Goal: Task Accomplishment & Management: Manage account settings

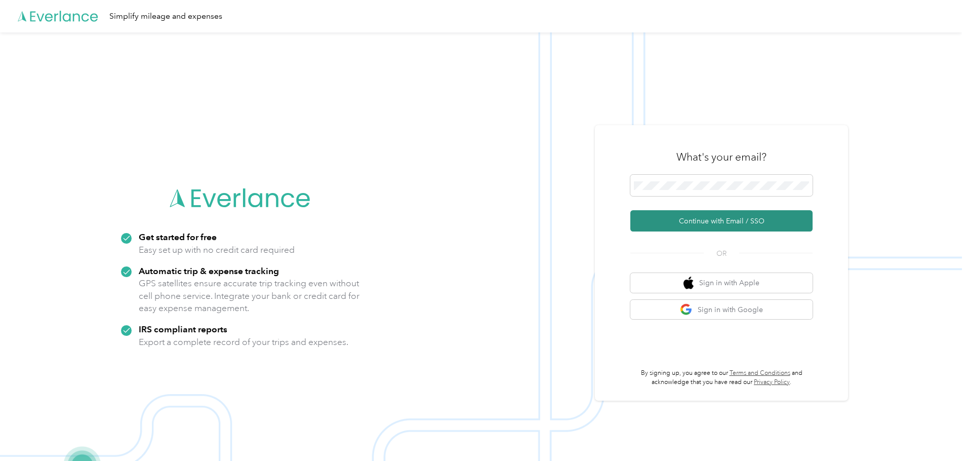
click at [721, 218] on button "Continue with Email / SSO" at bounding box center [721, 220] width 182 height 21
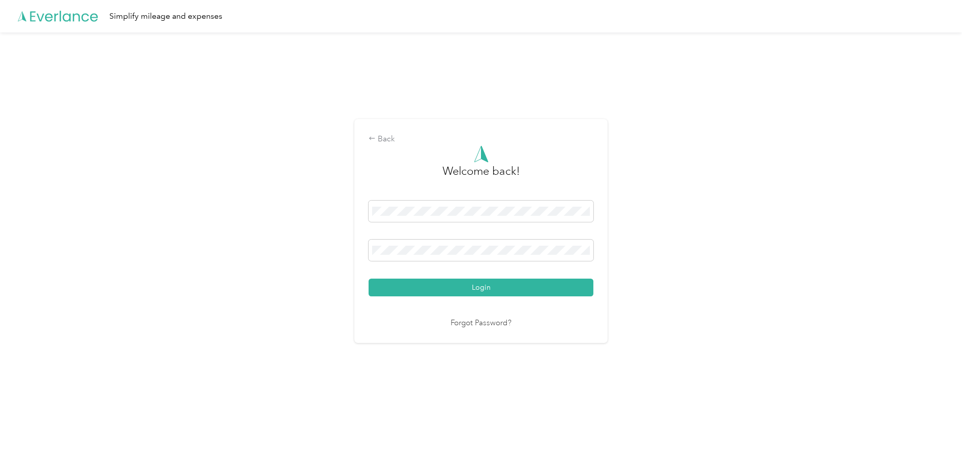
click at [454, 285] on button "Login" at bounding box center [481, 288] width 225 height 18
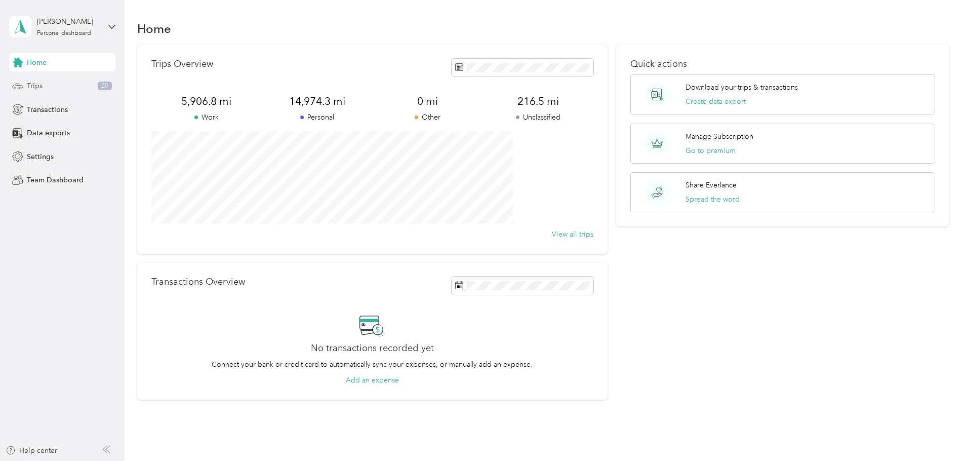
click at [51, 89] on div "Trips 20" at bounding box center [62, 86] width 106 height 18
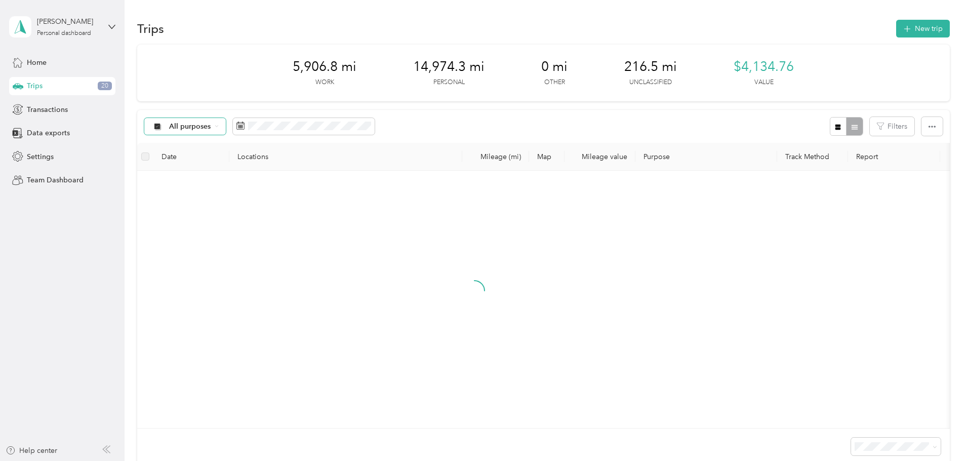
click at [226, 121] on div "All purposes" at bounding box center [185, 126] width 82 height 17
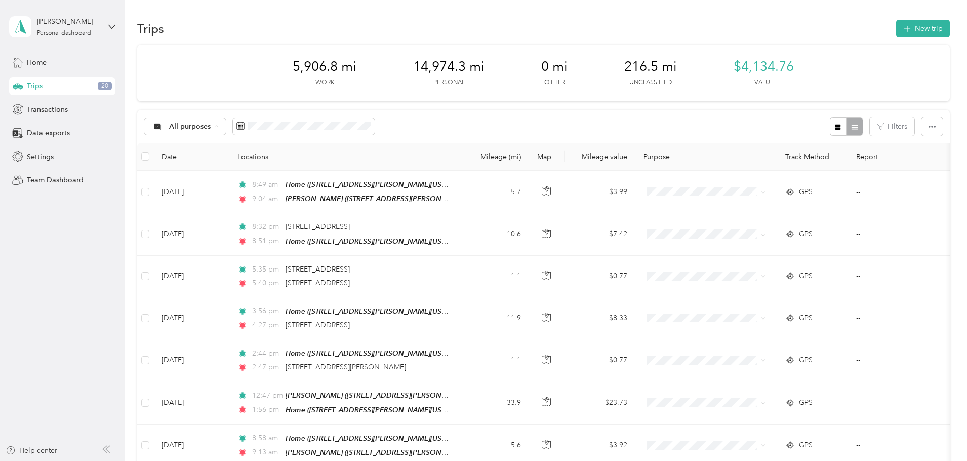
click at [263, 162] on span "Unclassified" at bounding box center [261, 162] width 49 height 11
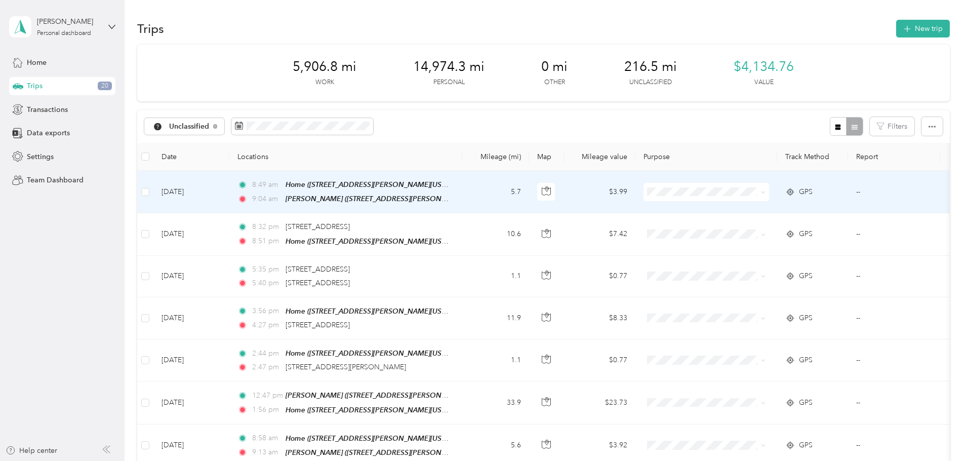
click at [744, 243] on span "Real Estate" at bounding box center [783, 245] width 94 height 11
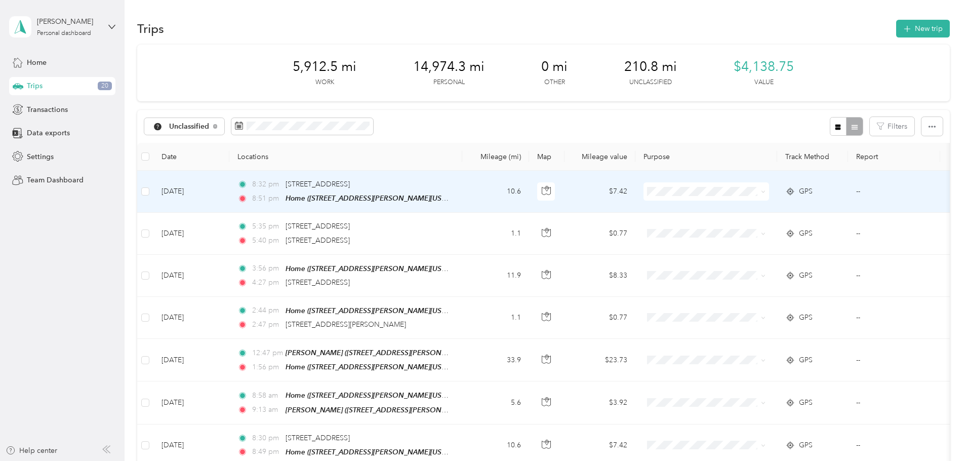
click at [744, 225] on span "Personal" at bounding box center [783, 226] width 94 height 11
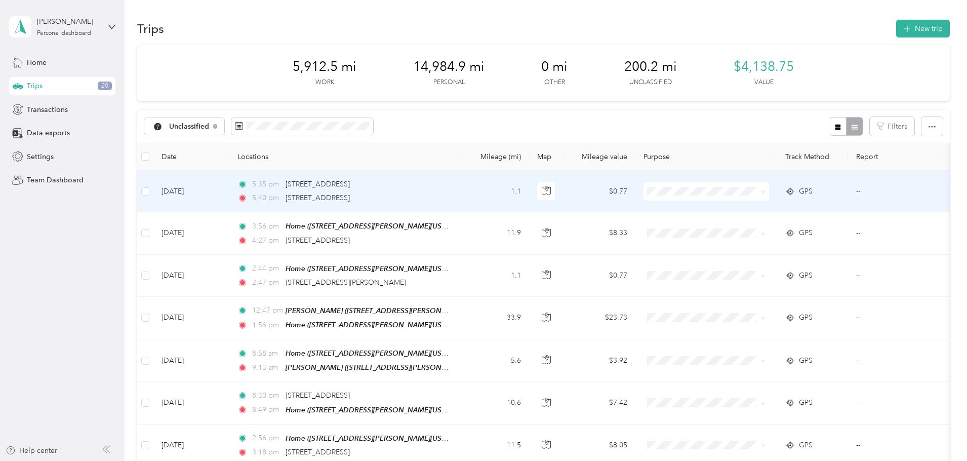
click at [740, 226] on span "Personal" at bounding box center [783, 223] width 94 height 11
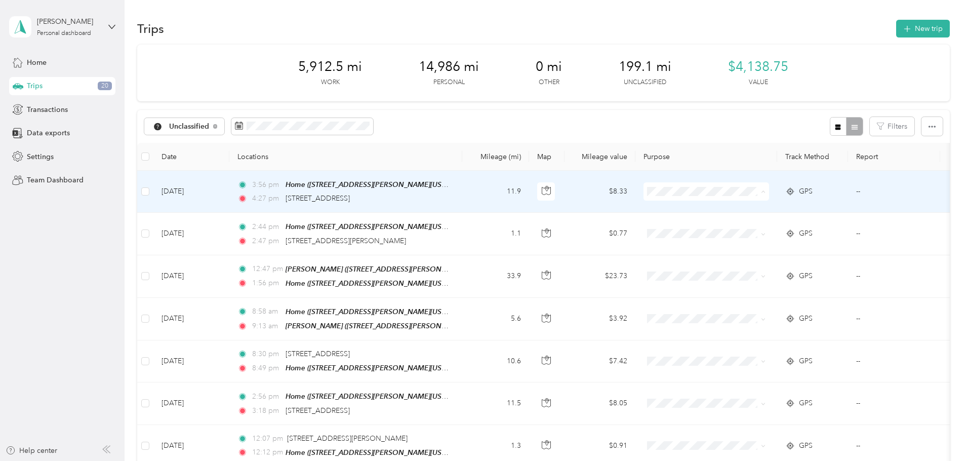
click at [747, 224] on span "Personal" at bounding box center [783, 228] width 94 height 11
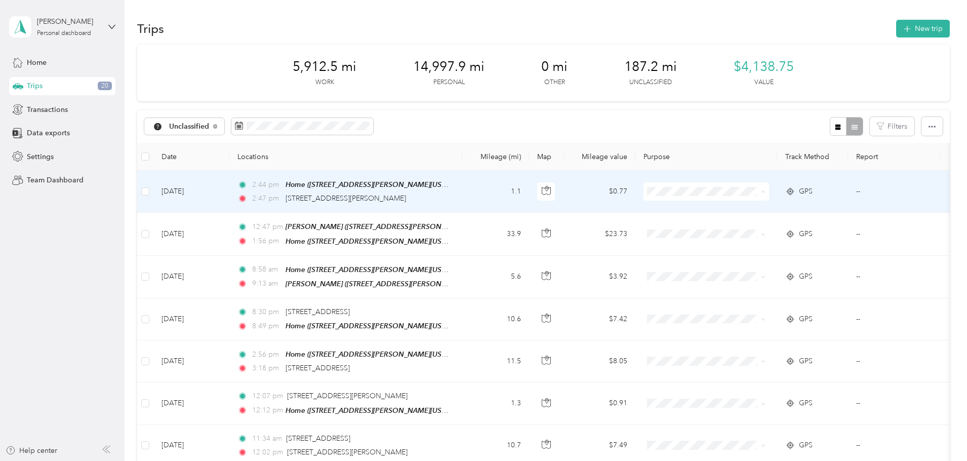
click at [745, 226] on span "Personal" at bounding box center [783, 228] width 94 height 11
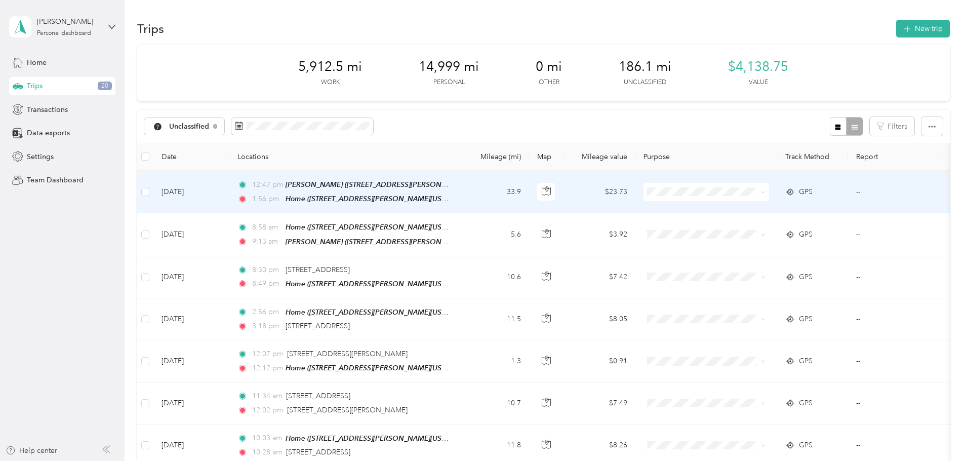
click at [741, 242] on span "Real Estate" at bounding box center [783, 241] width 94 height 11
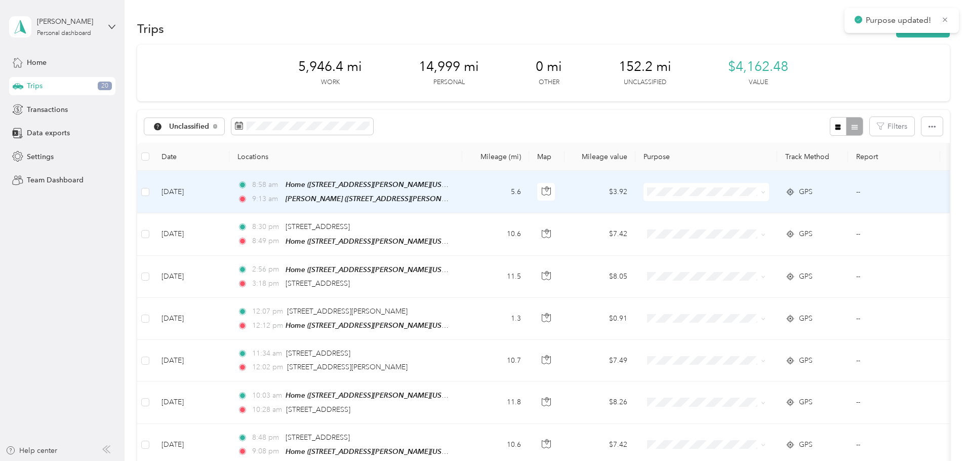
click at [739, 243] on span "Real Estate" at bounding box center [783, 240] width 94 height 11
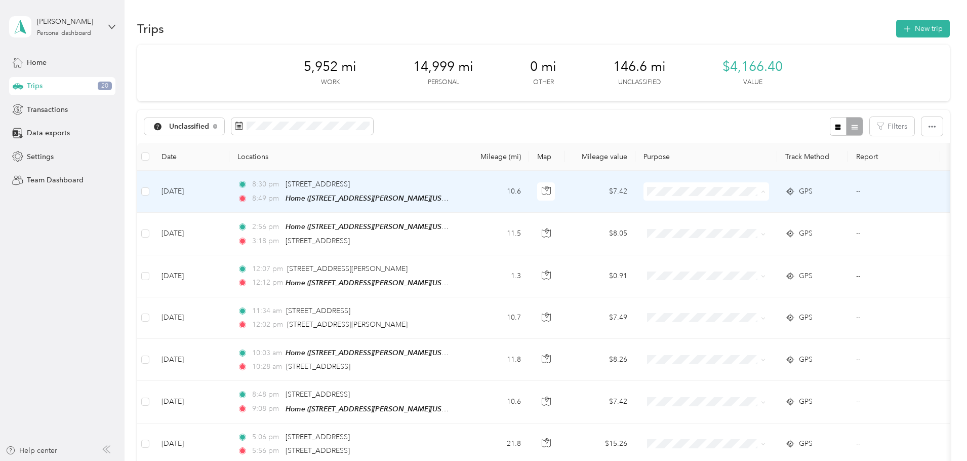
click at [746, 228] on span "Personal" at bounding box center [783, 228] width 94 height 11
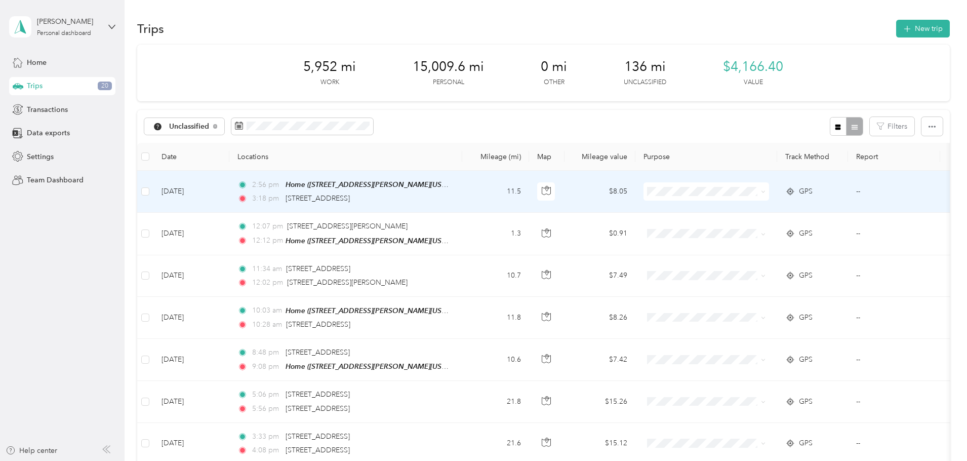
click at [748, 229] on li "Personal" at bounding box center [774, 223] width 126 height 18
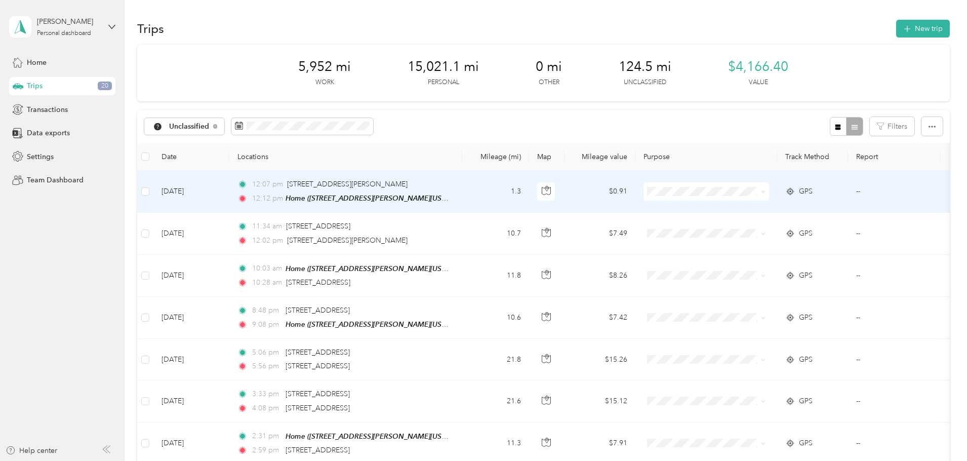
click at [752, 225] on span "Personal" at bounding box center [783, 226] width 94 height 11
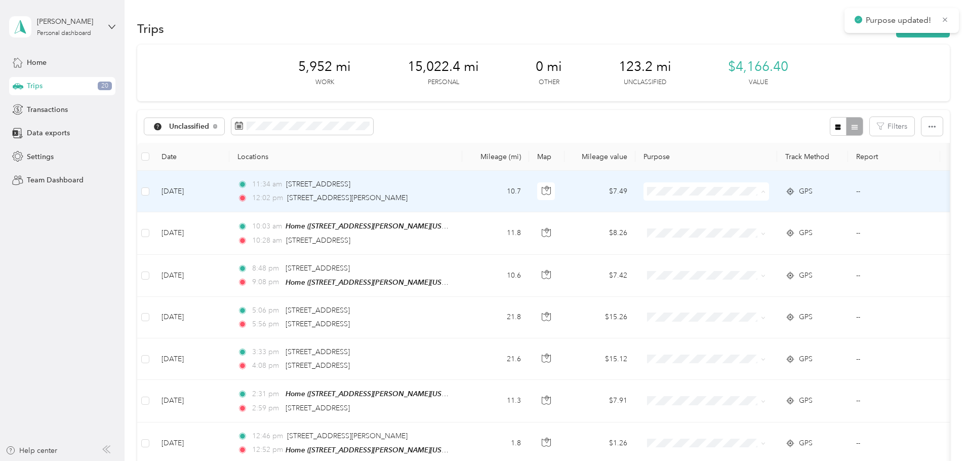
click at [744, 228] on span "Personal" at bounding box center [783, 228] width 94 height 11
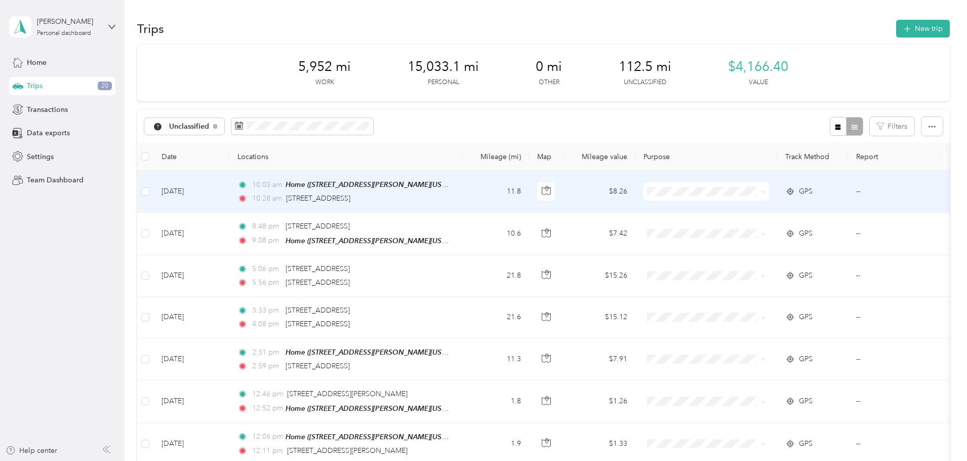
click at [745, 222] on span "Personal" at bounding box center [783, 222] width 94 height 11
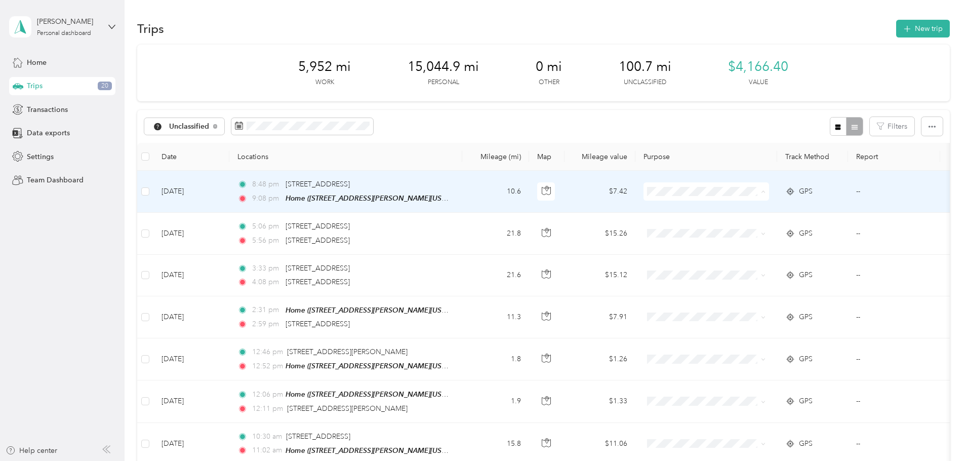
click at [748, 227] on span "Personal" at bounding box center [783, 228] width 94 height 11
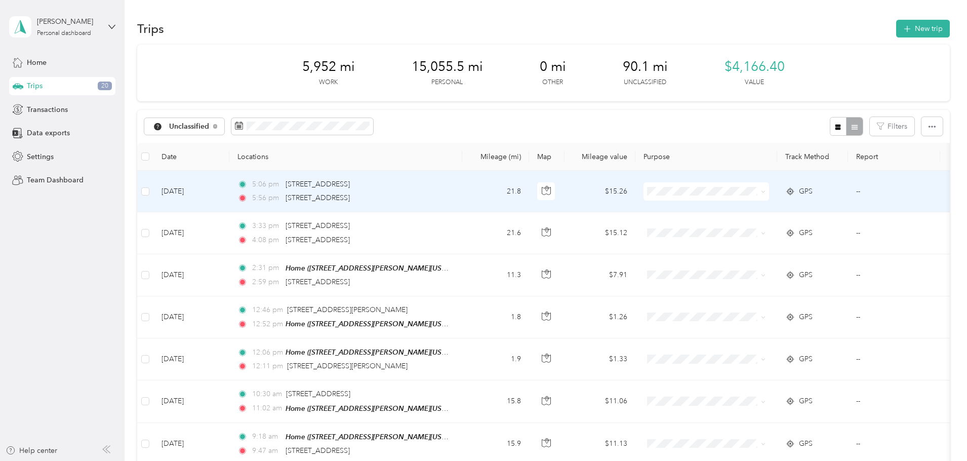
drag, startPoint x: 739, startPoint y: 224, endPoint x: 656, endPoint y: 229, distance: 83.2
click at [738, 224] on span "Personal" at bounding box center [783, 226] width 94 height 11
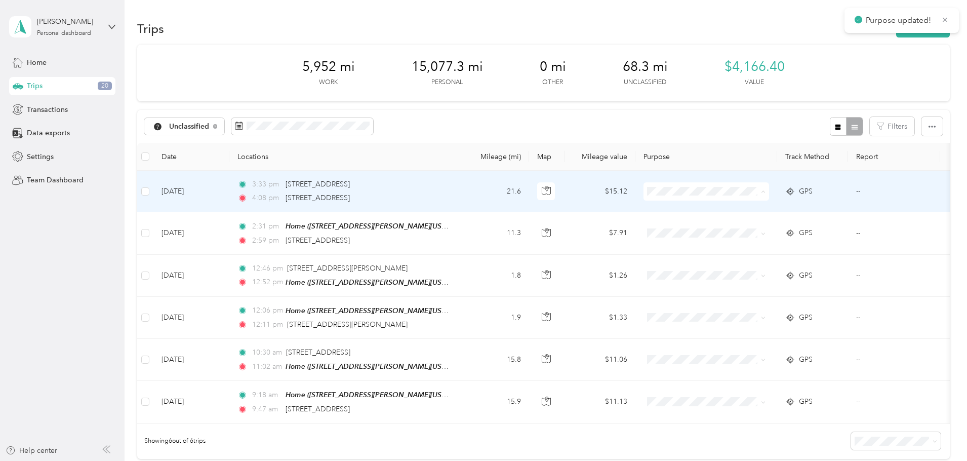
click at [747, 224] on span "Personal" at bounding box center [783, 228] width 94 height 11
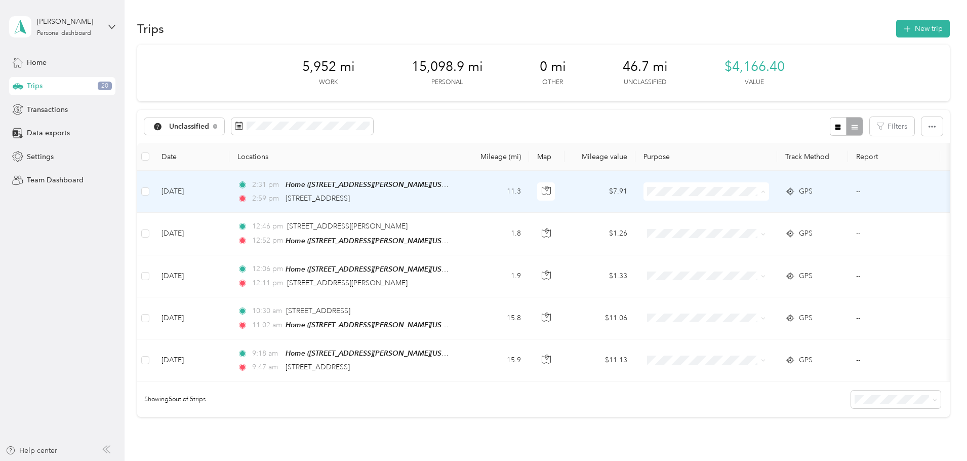
click at [744, 223] on span "Personal" at bounding box center [783, 228] width 94 height 11
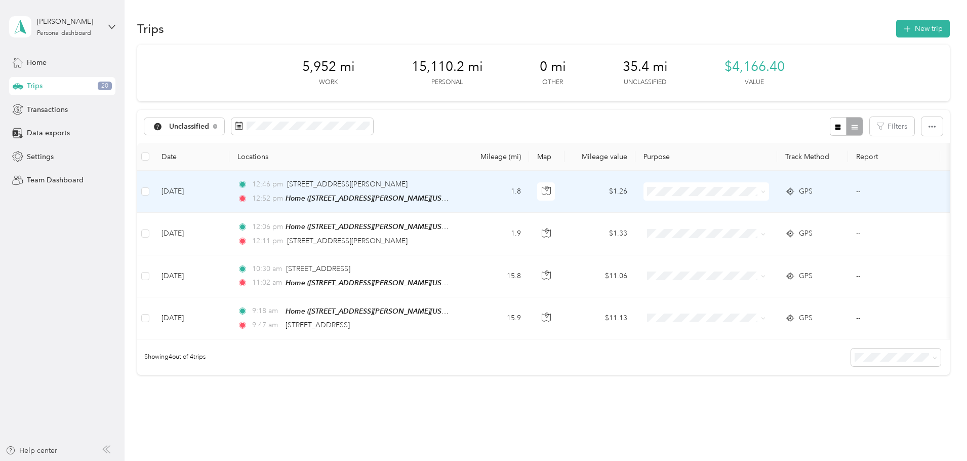
drag, startPoint x: 743, startPoint y: 226, endPoint x: 708, endPoint y: 221, distance: 35.8
click at [743, 225] on span "Personal" at bounding box center [783, 226] width 94 height 11
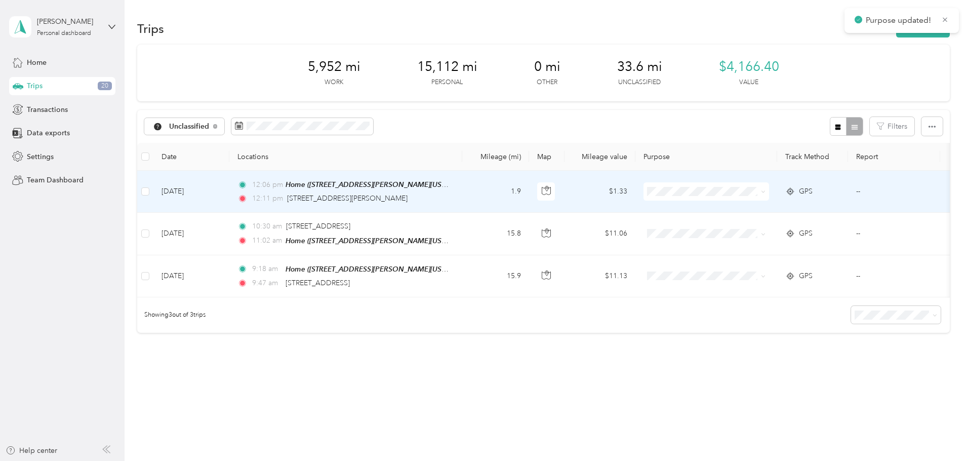
click at [732, 186] on span at bounding box center [707, 191] width 126 height 18
click at [722, 189] on span at bounding box center [707, 191] width 126 height 18
click at [745, 223] on span "Personal" at bounding box center [783, 228] width 94 height 11
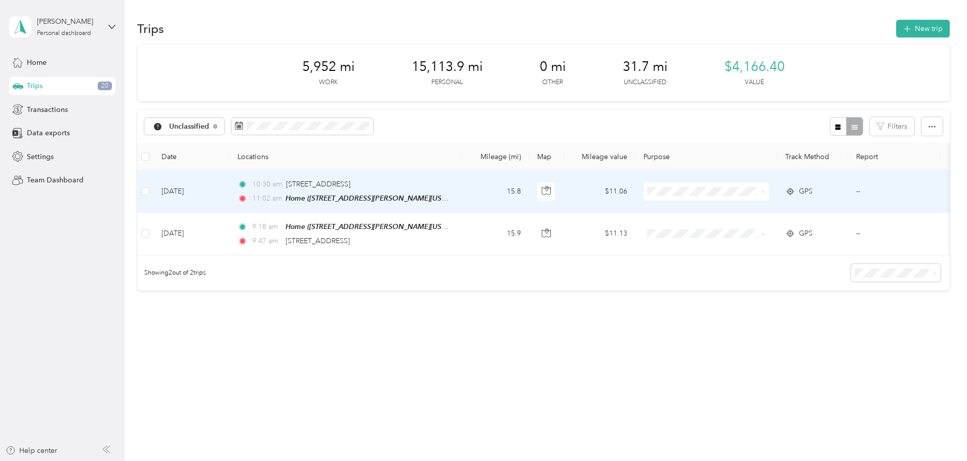
click at [743, 225] on span "Personal" at bounding box center [784, 228] width 94 height 11
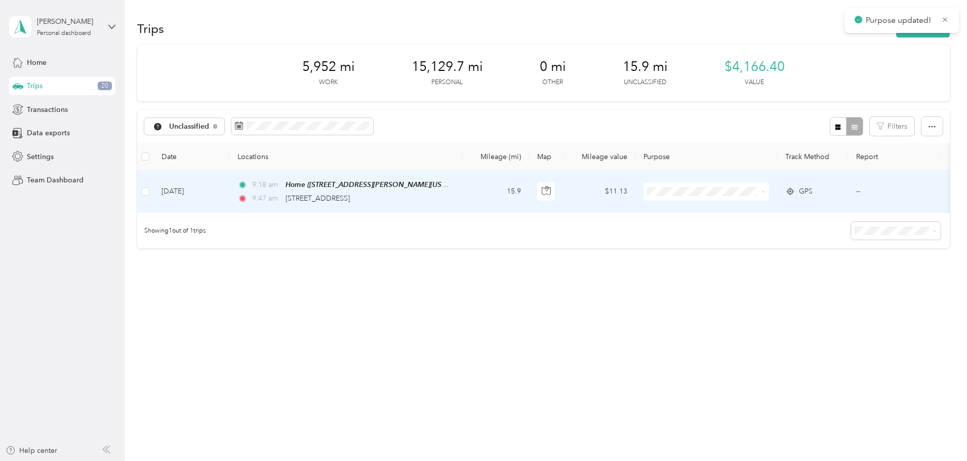
click at [737, 223] on span "Personal" at bounding box center [784, 228] width 94 height 11
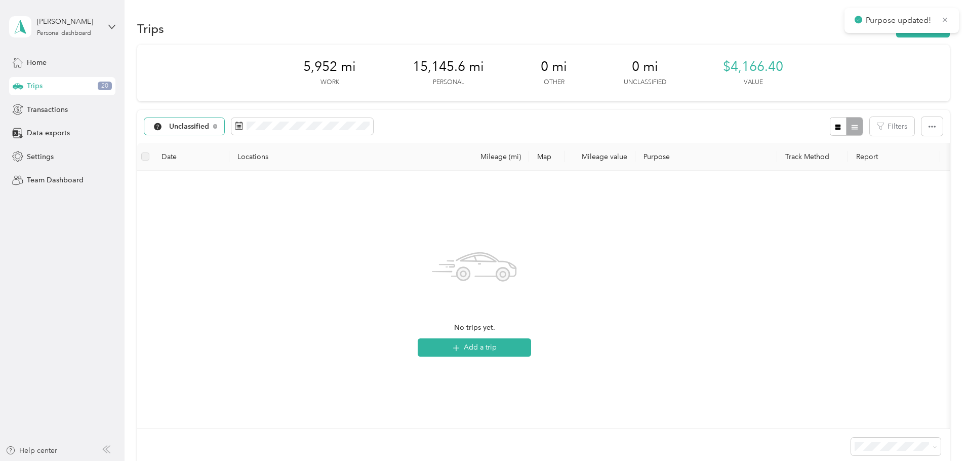
click at [210, 125] on span "Unclassified" at bounding box center [189, 126] width 41 height 7
drag, startPoint x: 256, startPoint y: 145, endPoint x: 313, endPoint y: 158, distance: 58.6
click at [257, 145] on li "All purposes" at bounding box center [254, 143] width 85 height 18
